Goal: Task Accomplishment & Management: Manage account settings

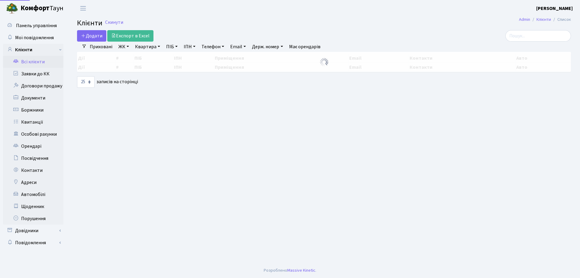
select select "25"
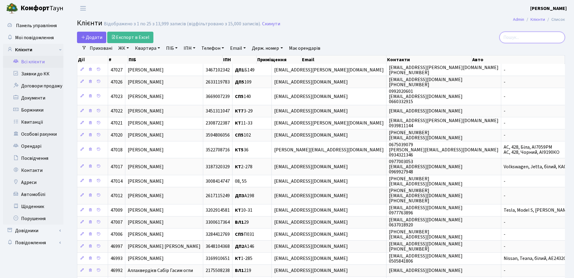
click at [538, 39] on input "search" at bounding box center [532, 37] width 66 height 11
type input "топило"
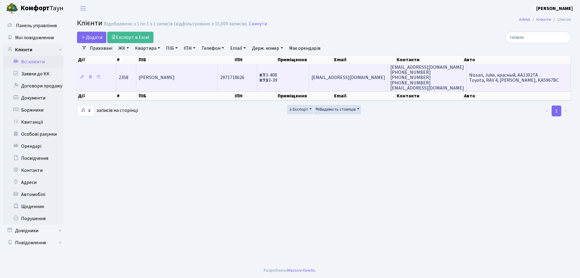
click at [277, 75] on span "КТ 3-408 КТ3 3-39" at bounding box center [268, 78] width 18 height 12
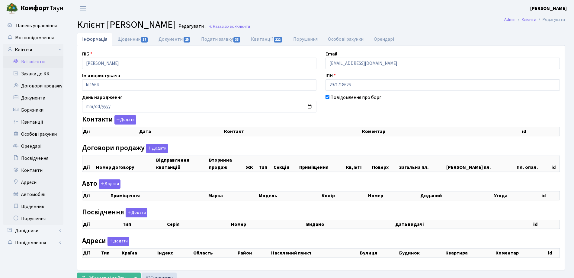
checkbox input "true"
select select "25"
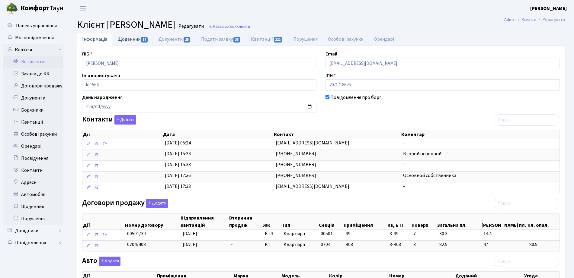
click at [151, 39] on link "Щоденник 37" at bounding box center [132, 39] width 41 height 12
select select "25"
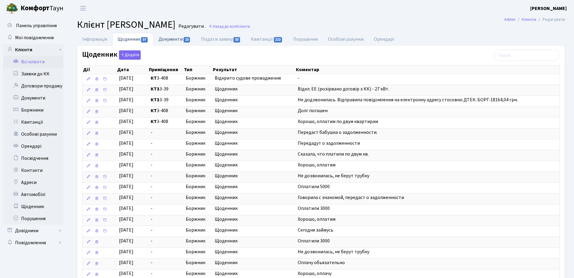
click at [173, 42] on link "Документи 15" at bounding box center [174, 39] width 42 height 12
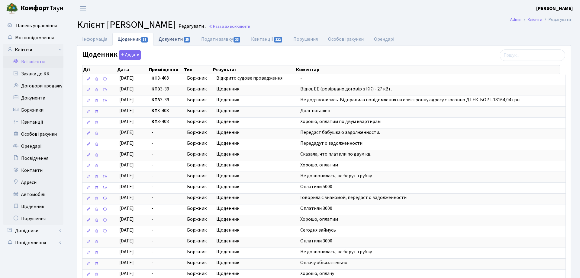
select select "25"
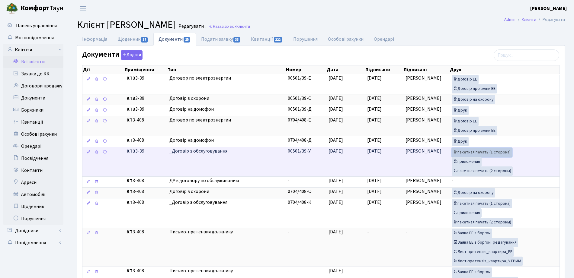
click at [501, 155] on link "пакетная печать (1 сторона)" at bounding box center [482, 152] width 60 height 9
click at [469, 170] on link "пакетная печать (2 стороны)" at bounding box center [482, 171] width 61 height 9
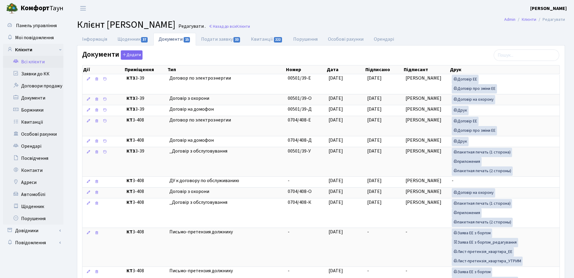
drag, startPoint x: 299, startPoint y: 21, endPoint x: 288, endPoint y: 30, distance: 14.8
click at [299, 20] on h2 "Клієнт Топило Вікторія Анатоліївна Редагувати . Назад до всіх Клієнти" at bounding box center [321, 24] width 488 height 11
click at [287, 31] on main "Admin Клієнти Редагувати Клієнт Топило Вікторія Анатоліївна Редагувати . Назад …" at bounding box center [321, 225] width 506 height 416
click at [250, 29] on link "Назад до всіх Клієнти" at bounding box center [229, 27] width 41 height 6
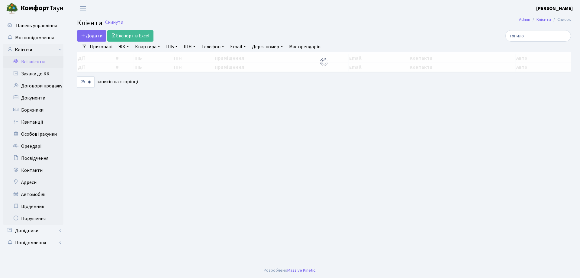
select select "25"
drag, startPoint x: 532, startPoint y: 37, endPoint x: 443, endPoint y: 36, distance: 89.4
click at [443, 36] on div "топило" at bounding box center [491, 35] width 159 height 11
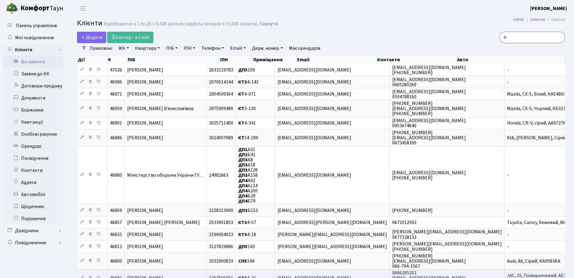
type input "4-"
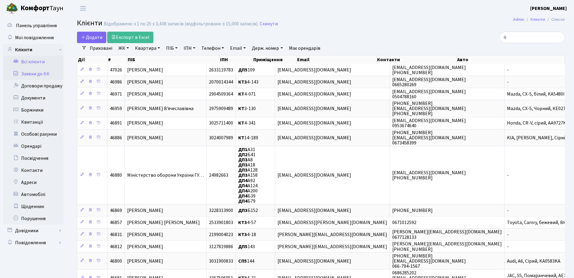
click at [26, 74] on link "Заявки до КК" at bounding box center [33, 74] width 60 height 12
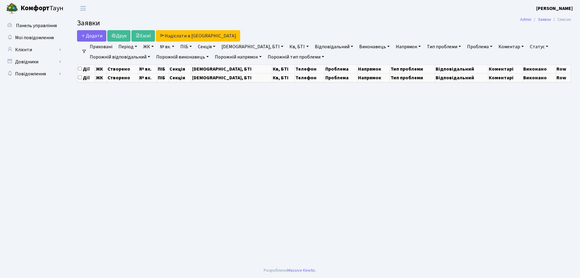
select select "25"
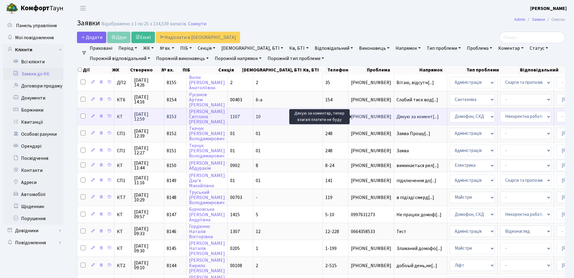
click at [396, 115] on span "Дякую за комент[...]" at bounding box center [417, 117] width 42 height 7
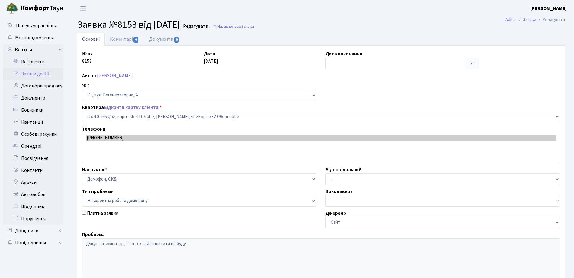
select select "6835"
select select "38"
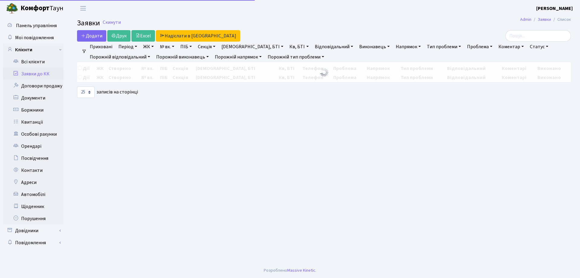
select select "25"
